Goal: Task Accomplishment & Management: Manage account settings

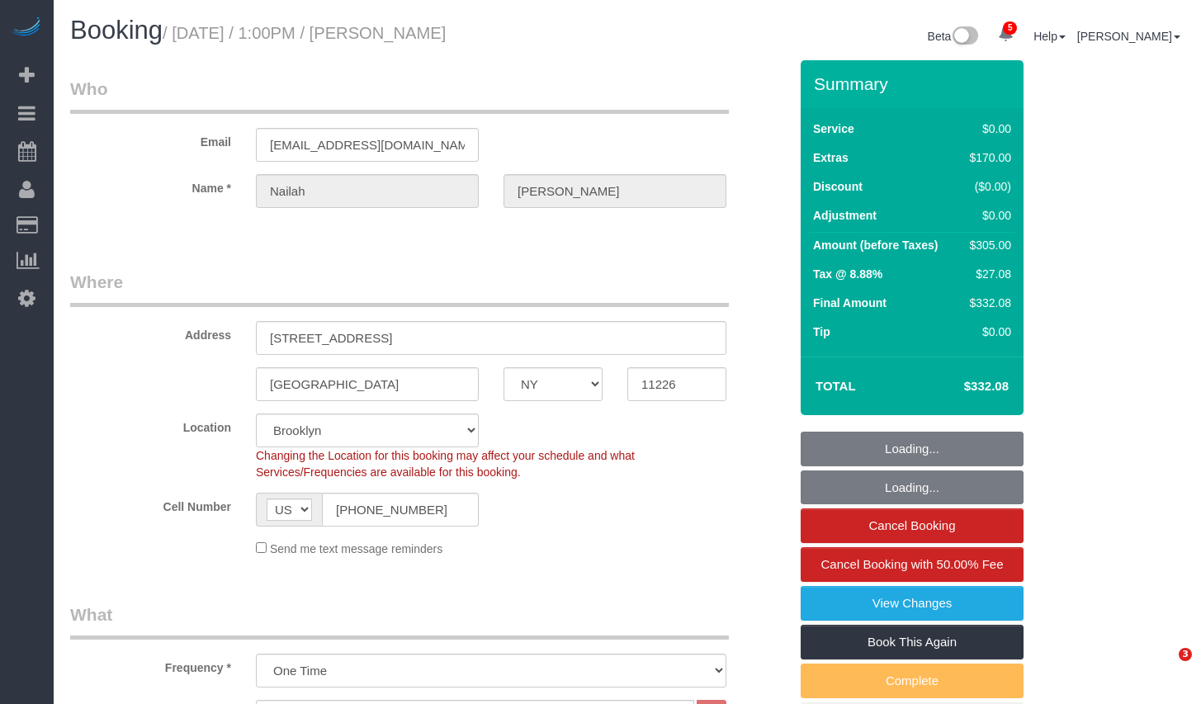
select select "NY"
select select "spot1"
select select "number:59"
select select "number:74"
select select "number:15"
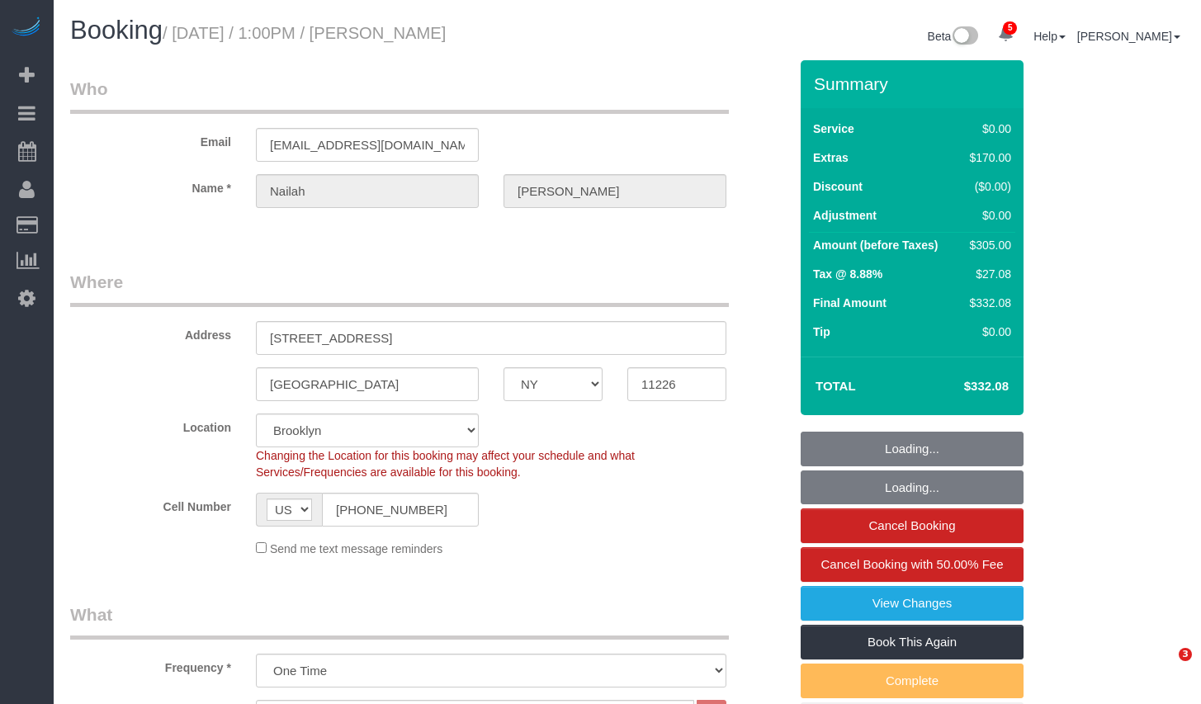
select select "number:5"
click at [528, 31] on h1 "Booking / August 11, 2025 / 1:00PM / Nailah Fisher" at bounding box center [342, 31] width 545 height 28
copy small "August 11, 2025 / 1:00PM / Nailah Fisher"
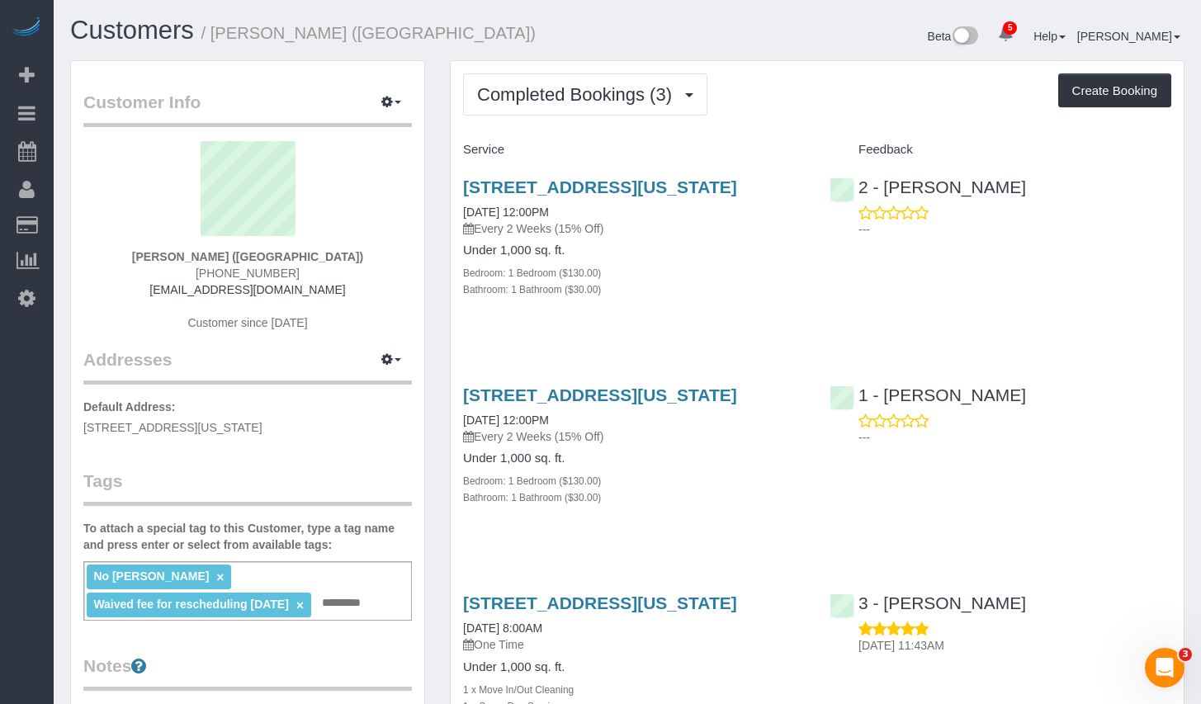
click at [445, 388] on div "Completed Bookings (3) Completed Bookings (3) Upcoming Bookings (6) Cancelled B…" at bounding box center [818, 455] width 760 height 791
click at [623, 90] on span "Completed Bookings (3)" at bounding box center [578, 94] width 203 height 21
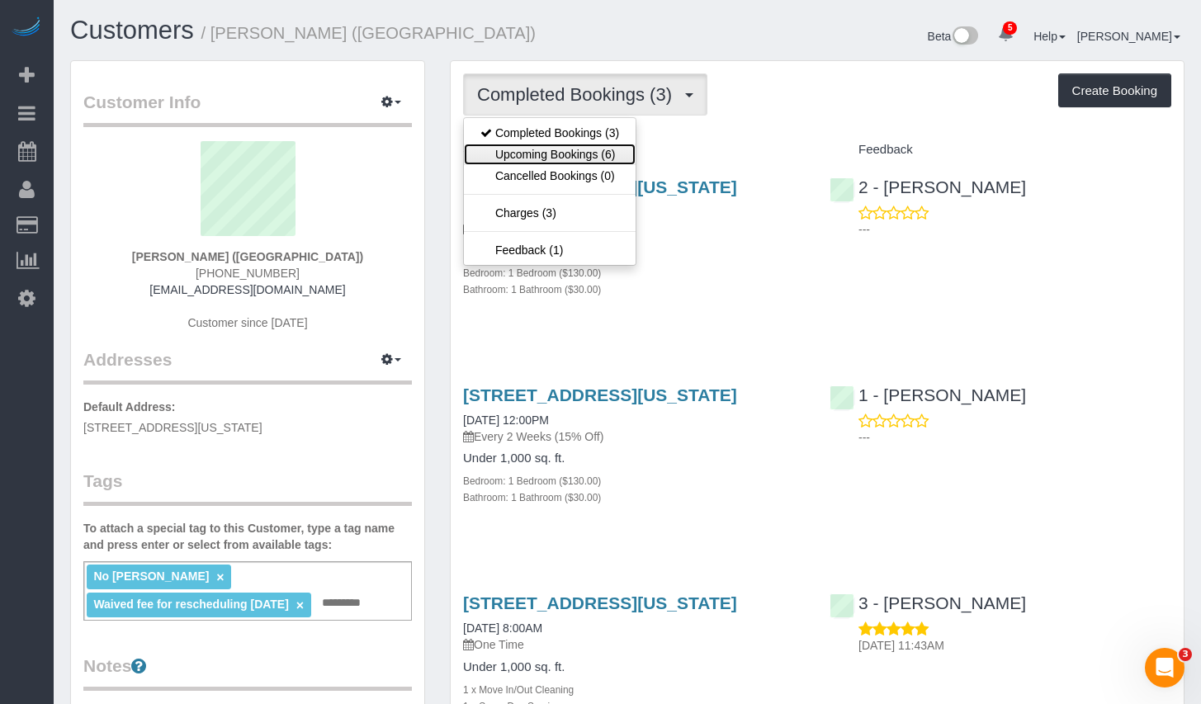
click at [585, 151] on link "Upcoming Bookings (6)" at bounding box center [550, 154] width 172 height 21
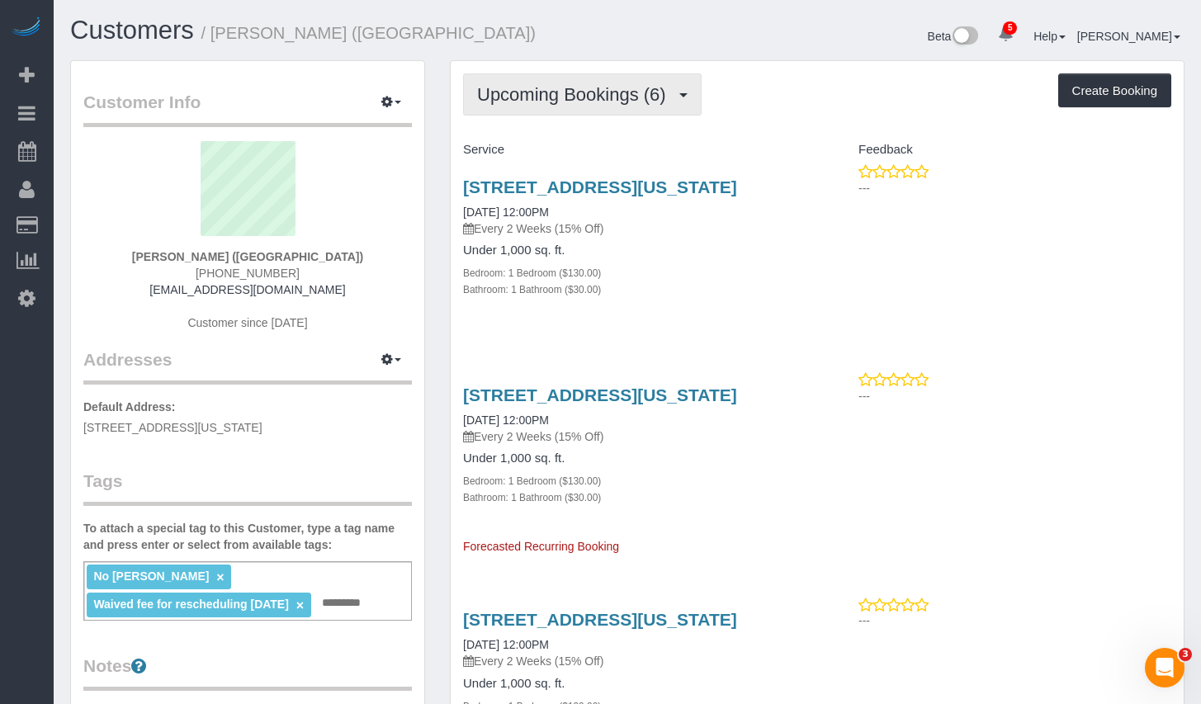
click at [623, 103] on span "Upcoming Bookings (6)" at bounding box center [575, 94] width 197 height 21
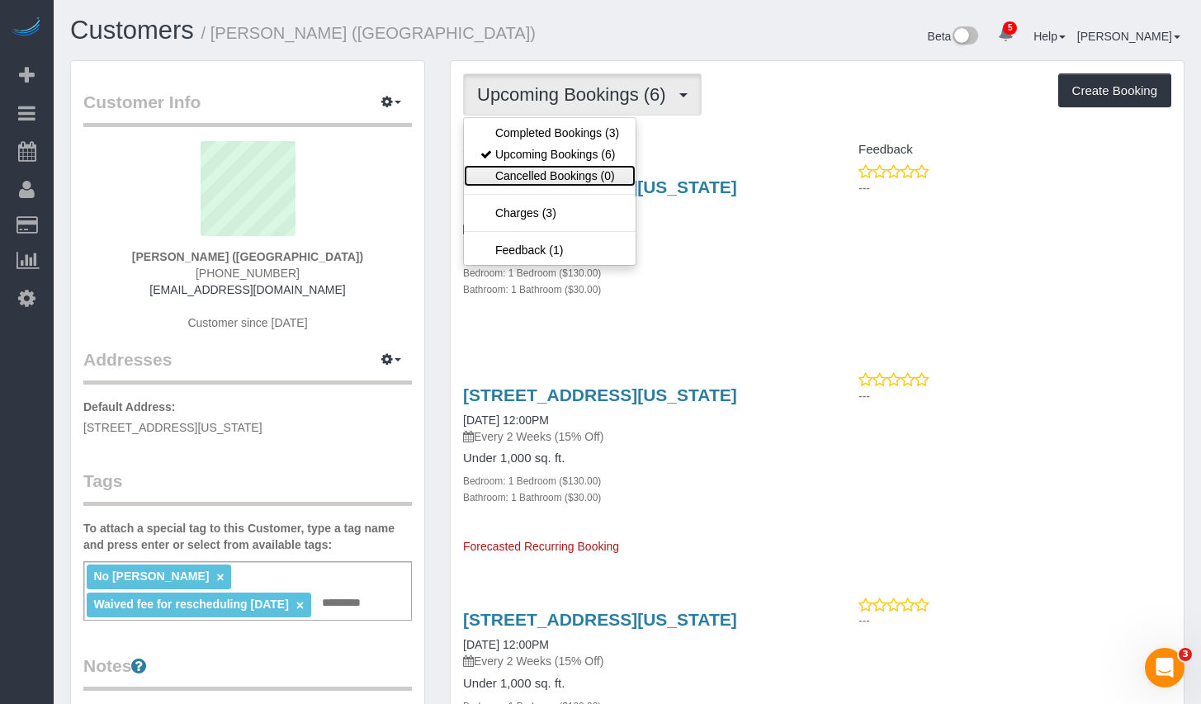
click at [575, 178] on link "Cancelled Bookings (0)" at bounding box center [550, 175] width 172 height 21
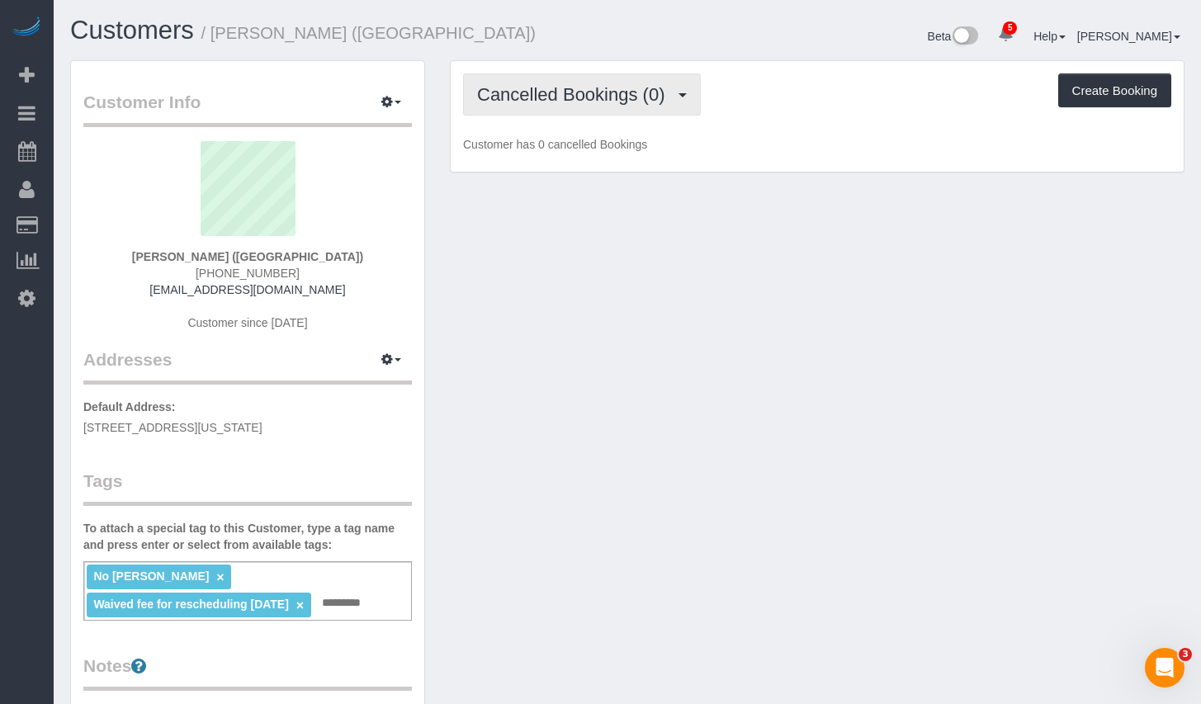
click at [605, 75] on button "Cancelled Bookings (0)" at bounding box center [582, 94] width 238 height 42
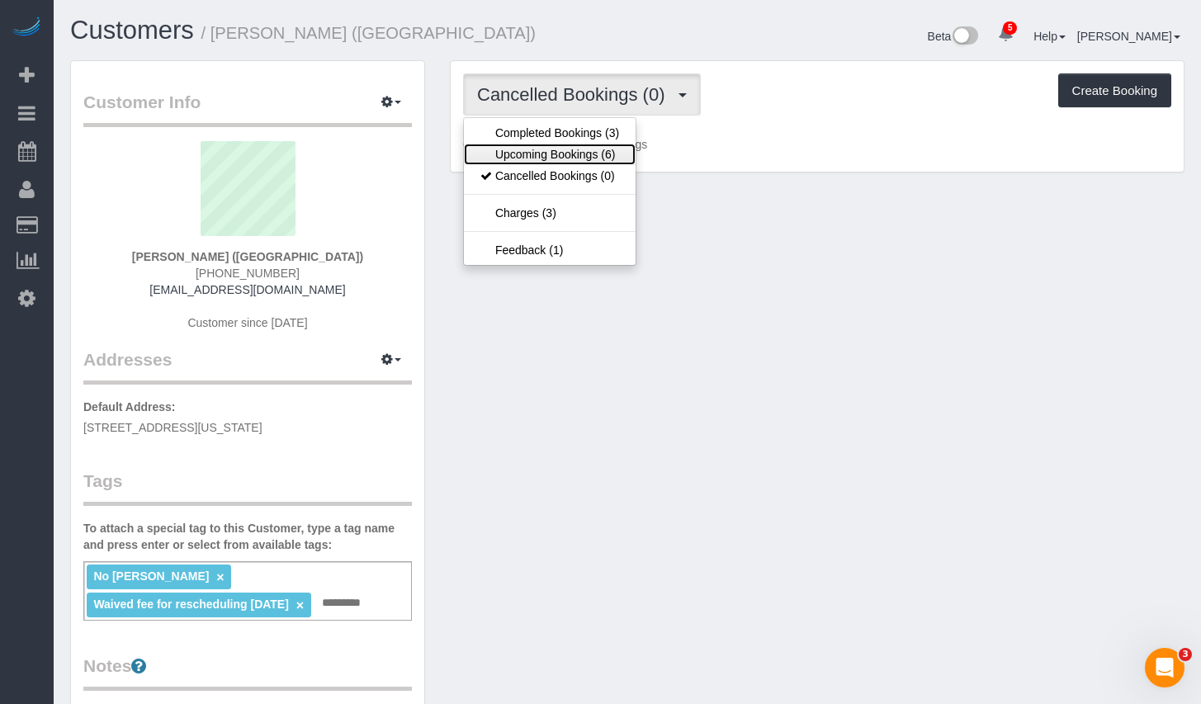
click at [539, 159] on link "Upcoming Bookings (6)" at bounding box center [550, 154] width 172 height 21
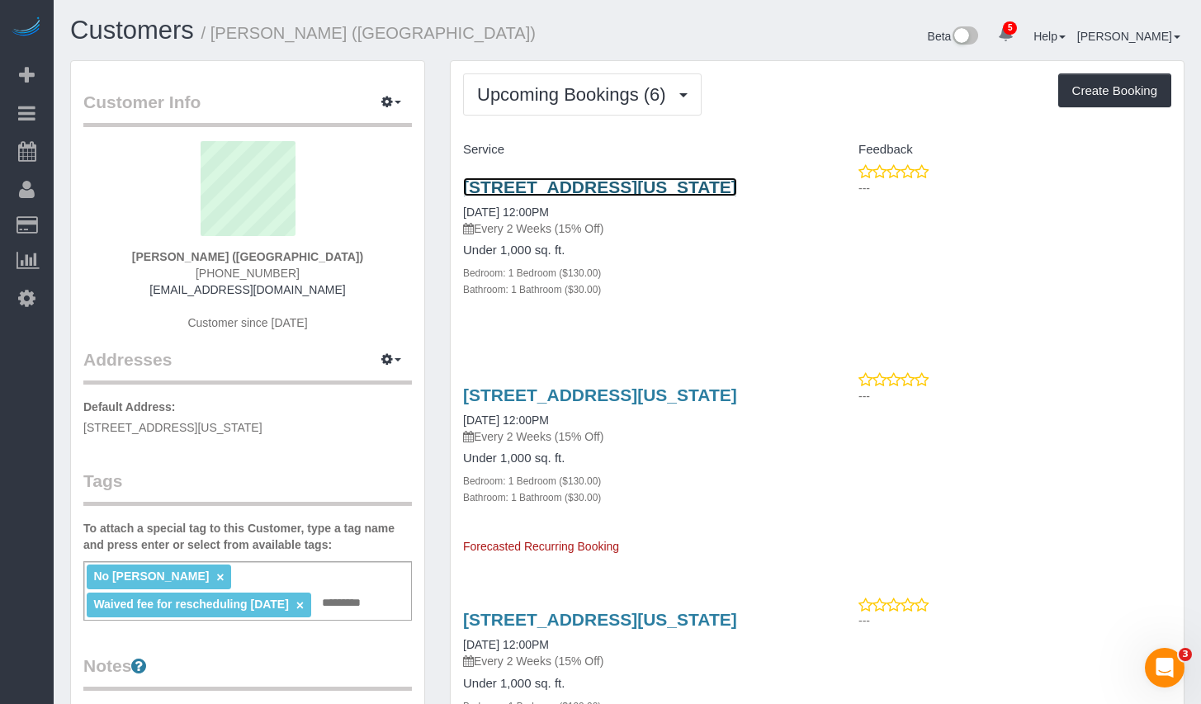
click at [604, 187] on link "[STREET_ADDRESS][US_STATE]" at bounding box center [600, 187] width 274 height 19
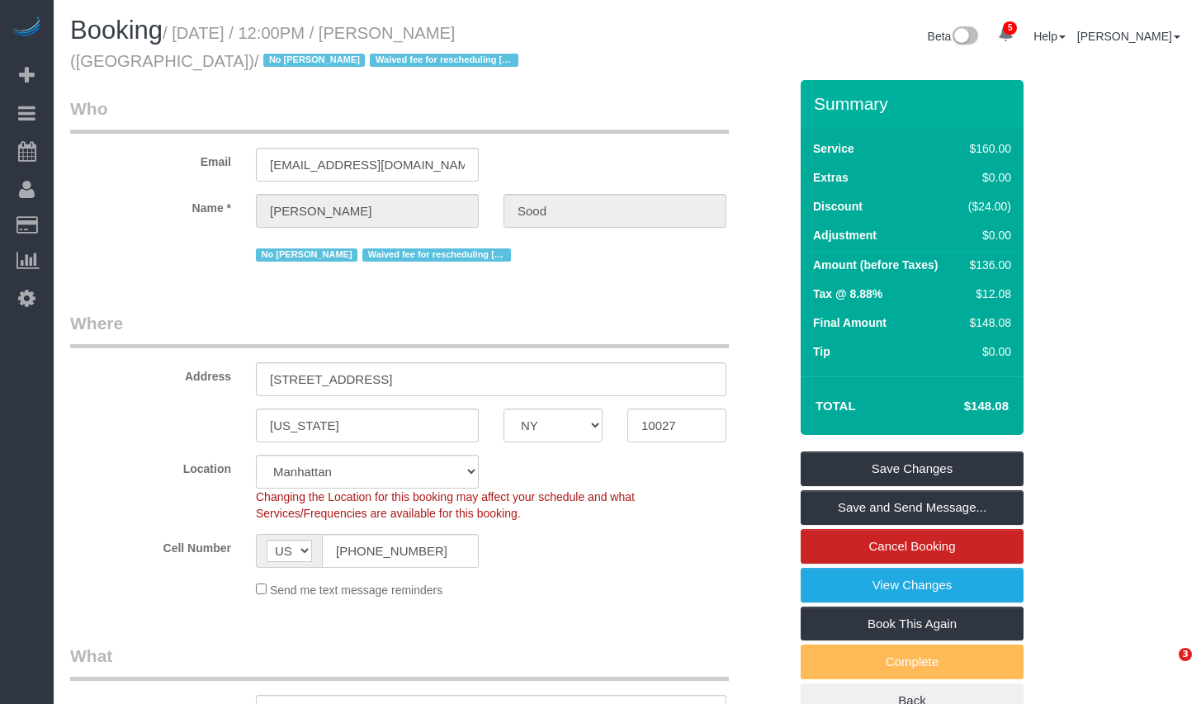
select select "NY"
select select "1"
select select "string:stripe"
select select "spot5"
select select "number:57"
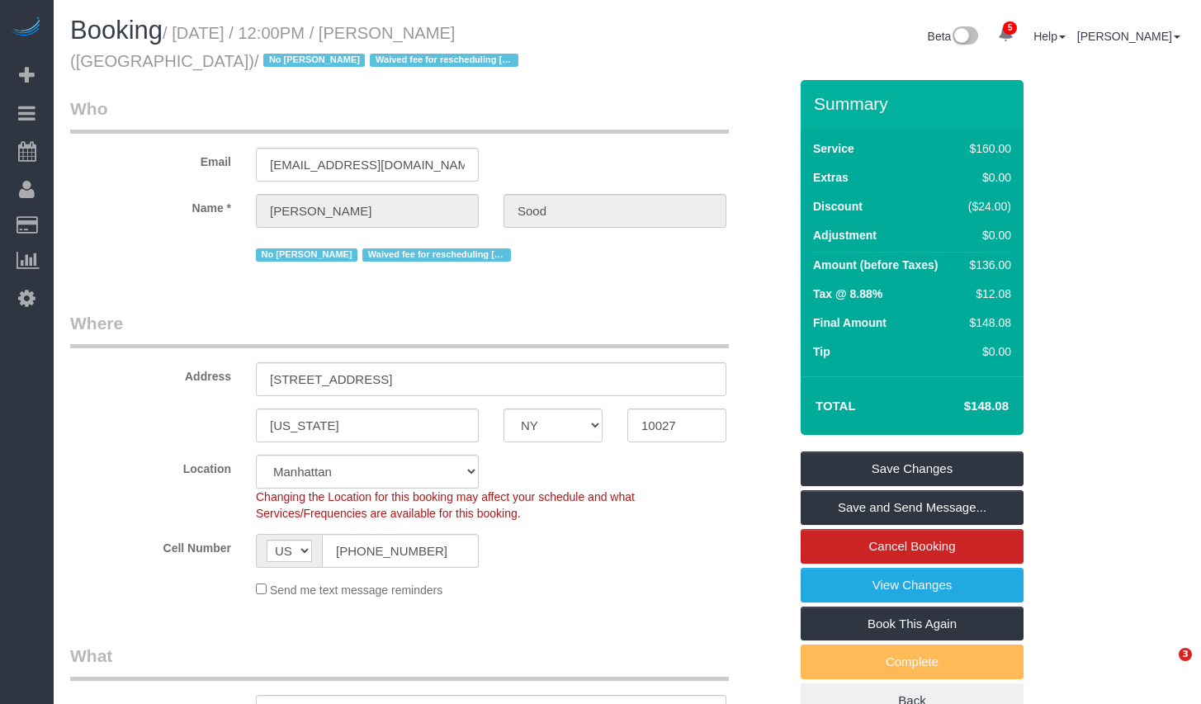
select select "number:90"
select select "number:15"
select select "number:5"
click at [922, 548] on link "Cancel Booking" at bounding box center [912, 546] width 223 height 35
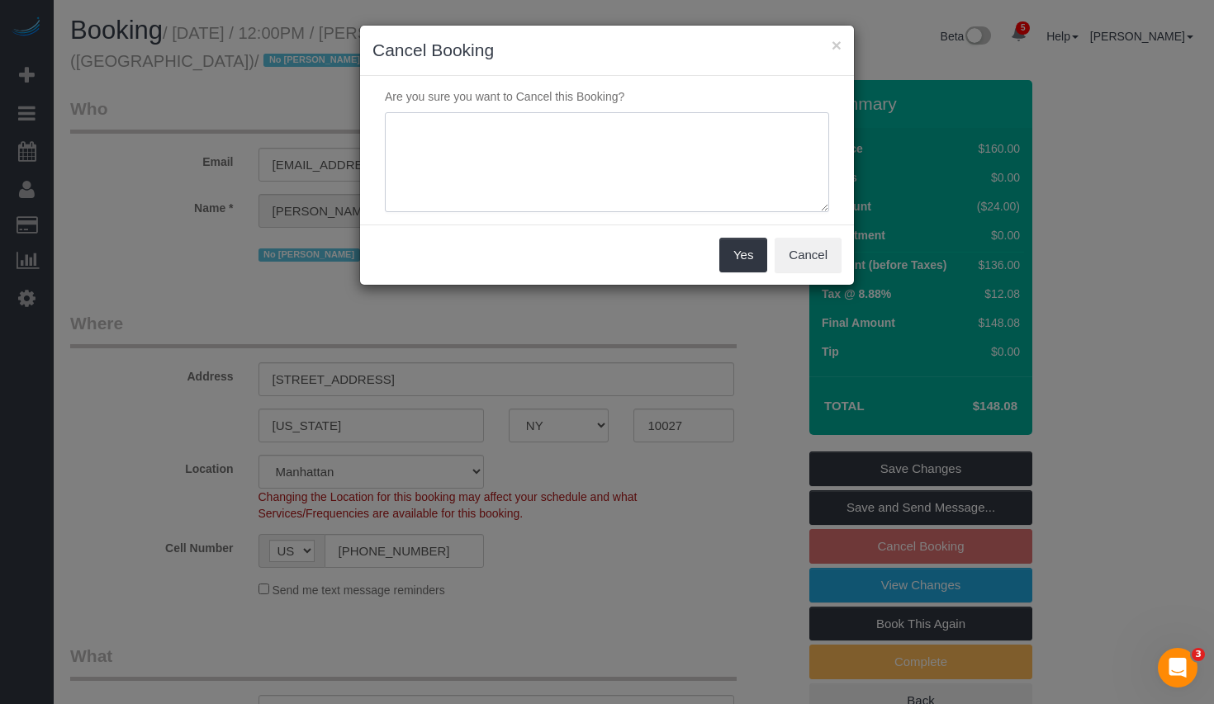
click at [639, 177] on textarea at bounding box center [607, 162] width 444 height 101
paste textarea "unfortunately we don’t feel comfortable continuing service."
click at [403, 126] on textarea at bounding box center [607, 162] width 444 height 101
type textarea "Unfortunately we don’t feel comfortable continuing service."
click at [756, 255] on button "Yes" at bounding box center [743, 255] width 48 height 35
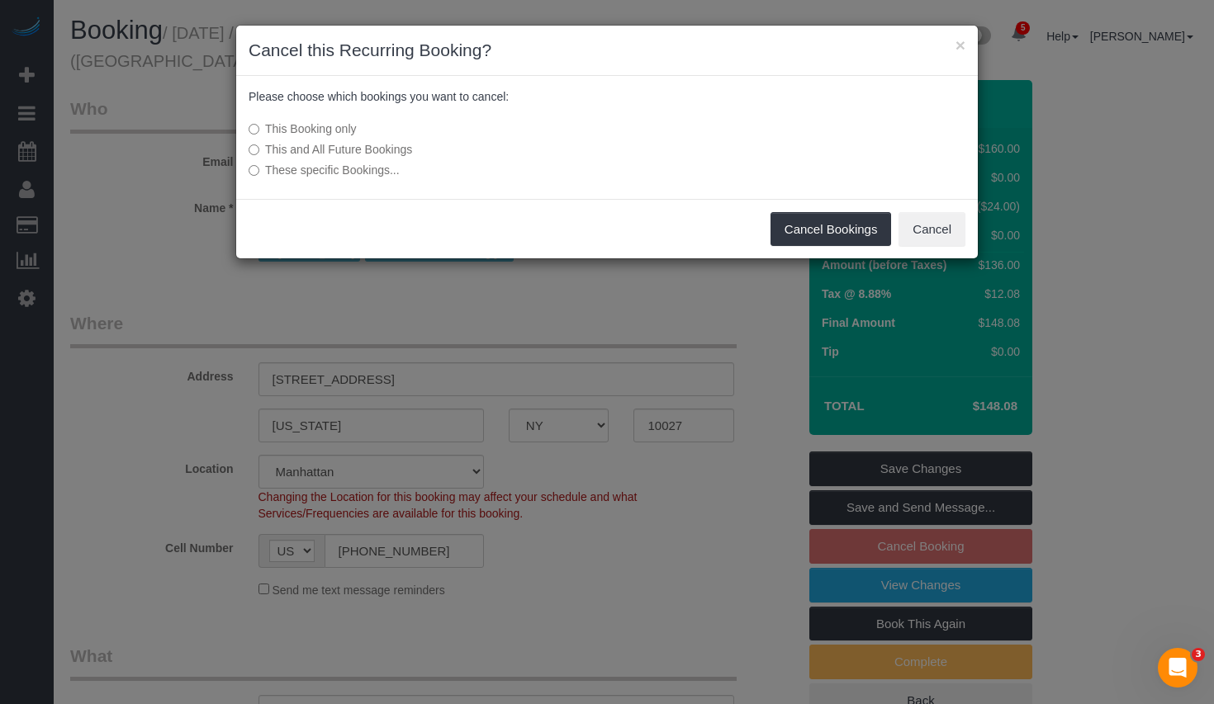
click at [282, 145] on label "This and All Future Bookings" at bounding box center [484, 149] width 470 height 17
click at [811, 228] on button "Cancel Bookings" at bounding box center [830, 229] width 121 height 35
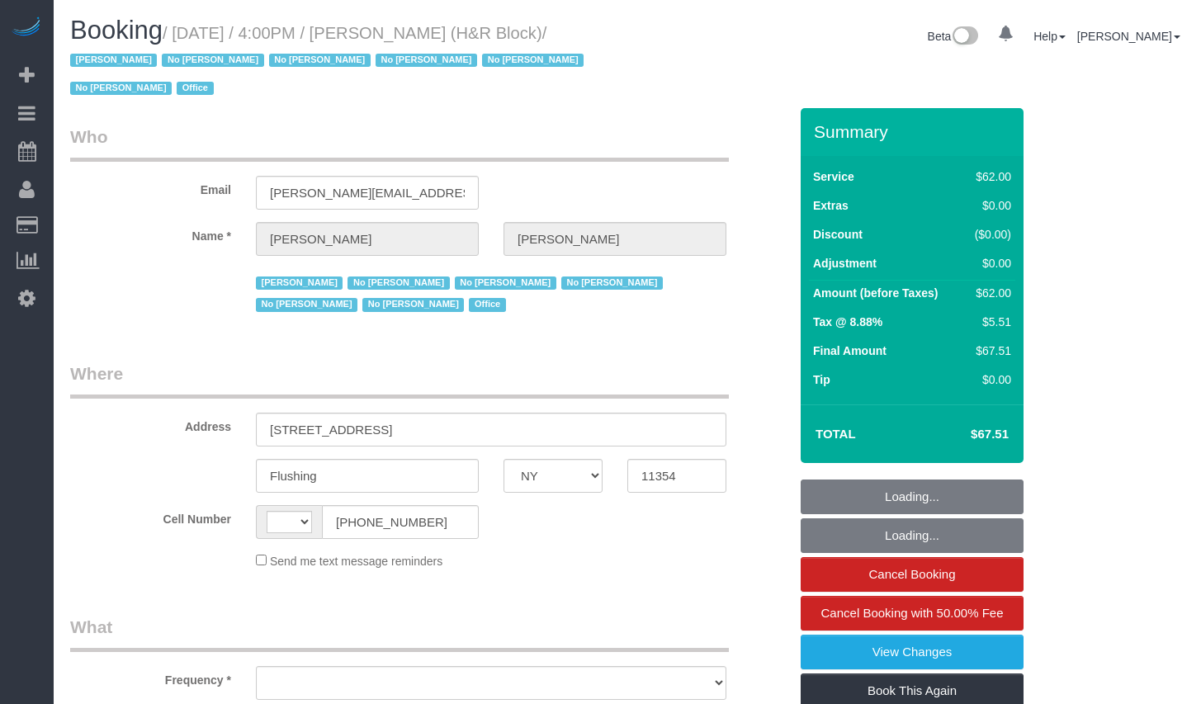
select select "NY"
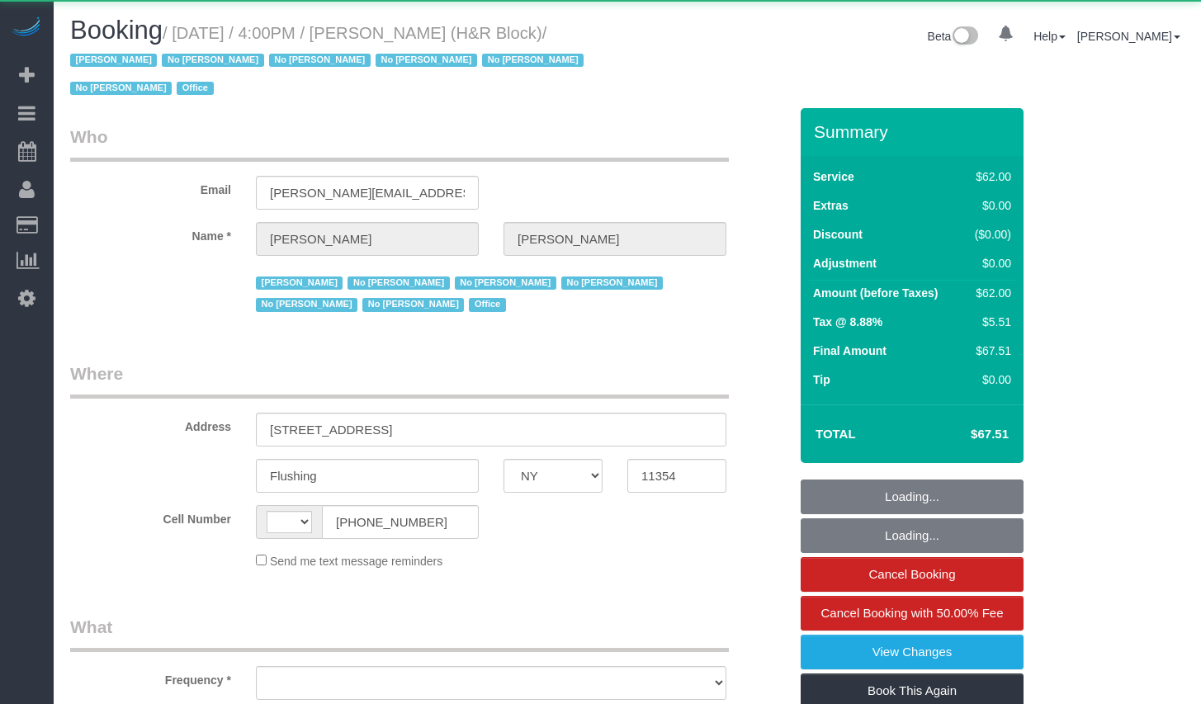
select select "string:US"
select select "object:677"
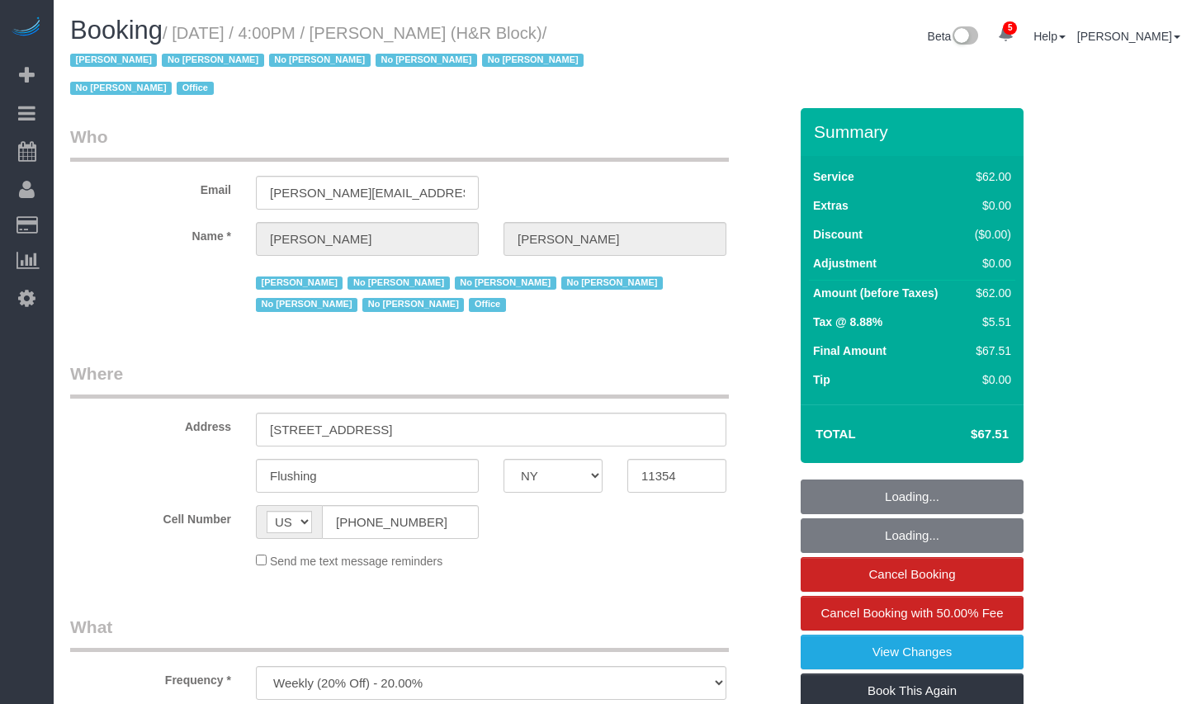
select select "spot1"
select select "number:89"
select select "number:90"
select select "number:15"
select select "number:7"
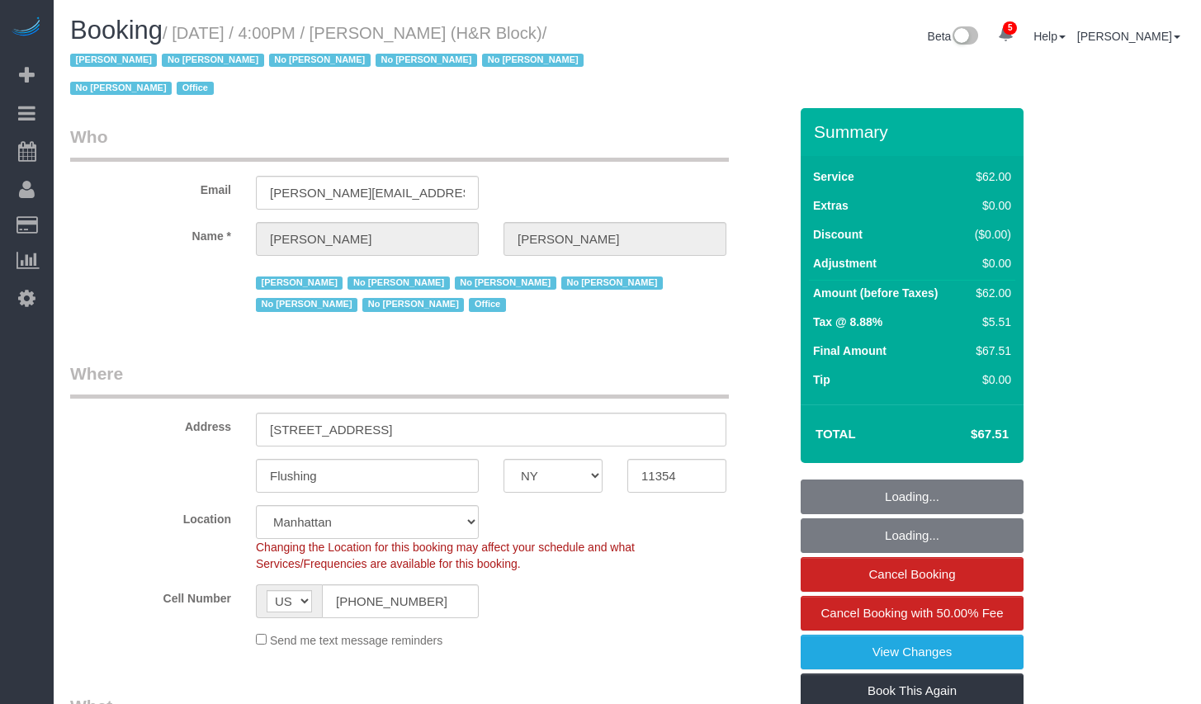
select select "object:905"
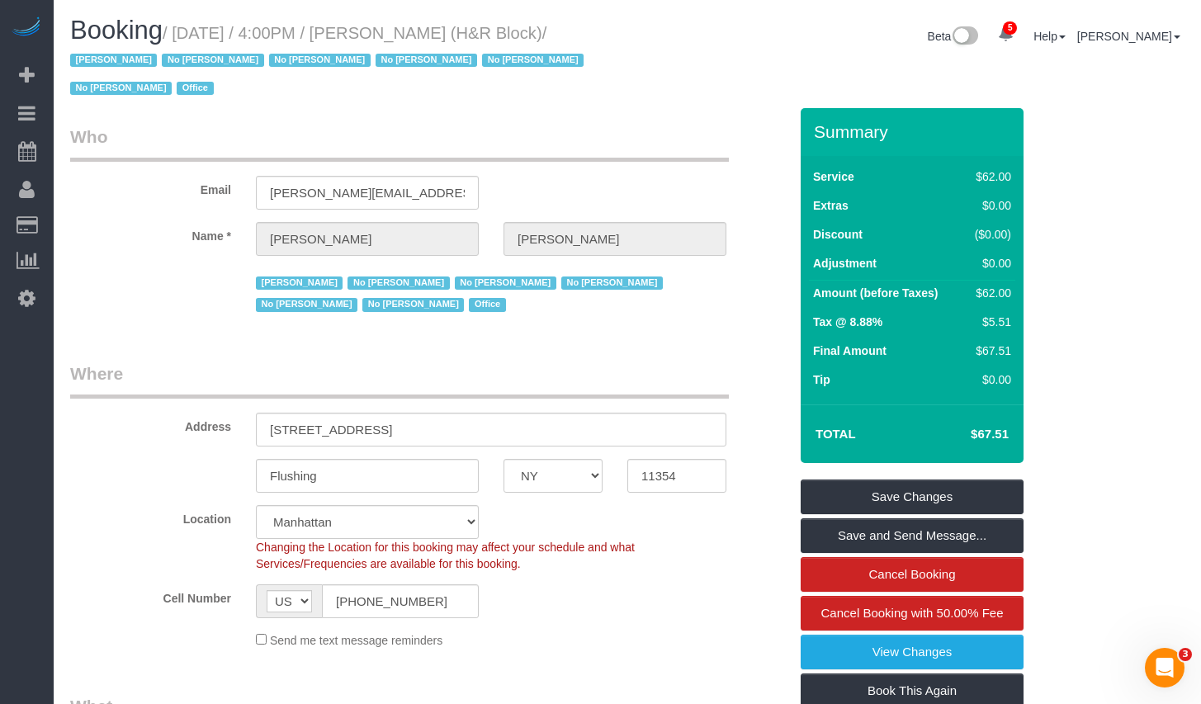
copy small "August 11, 2025 / 4:00PM / Tiffany Clark (H&R Block)"
drag, startPoint x: 189, startPoint y: 31, endPoint x: 581, endPoint y: 24, distance: 392.3
click at [581, 24] on small "/ August 11, 2025 / 4:00PM / Tiffany Clark (H&R Block) / Jacky Xu No Daniela Si…" at bounding box center [329, 61] width 519 height 74
